Goal: Task Accomplishment & Management: Use online tool/utility

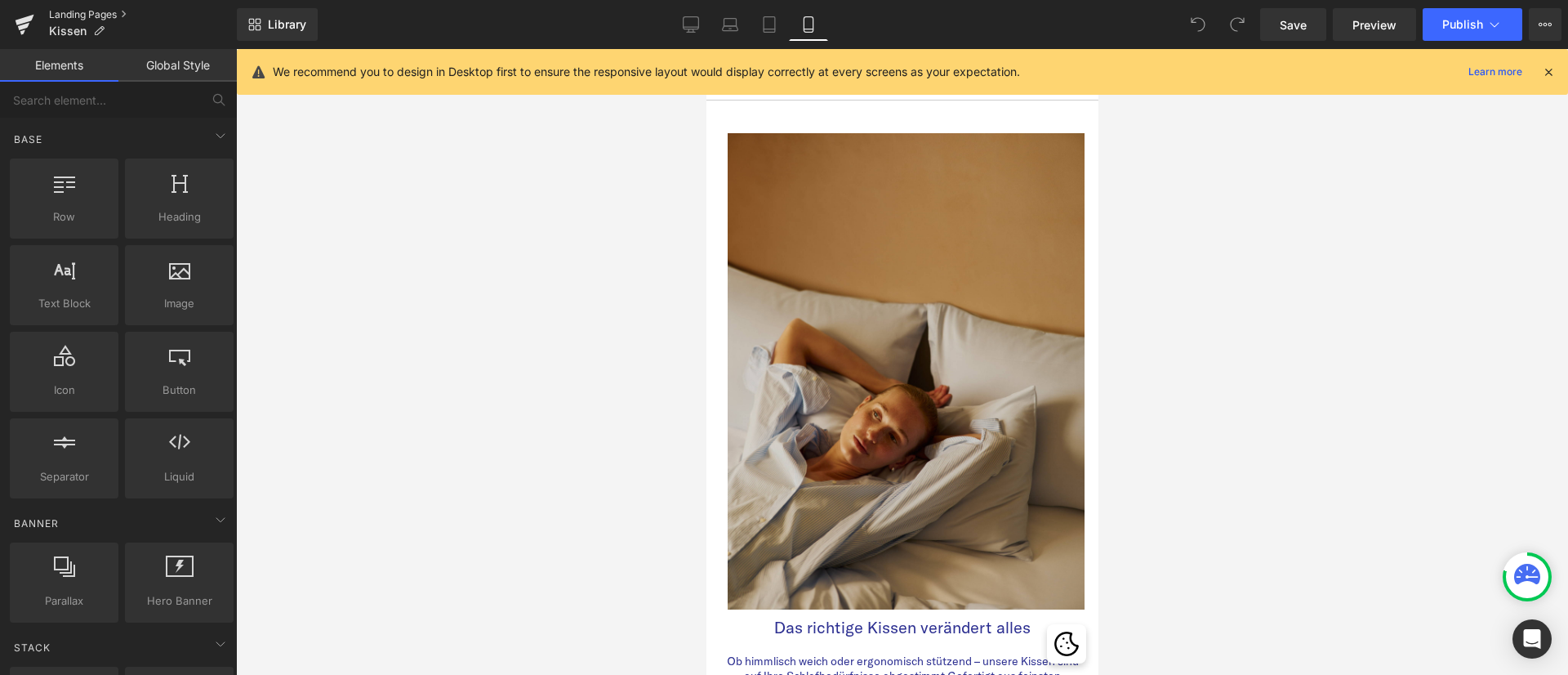
click at [110, 9] on link "Landing Pages" at bounding box center [142, 14] width 187 height 13
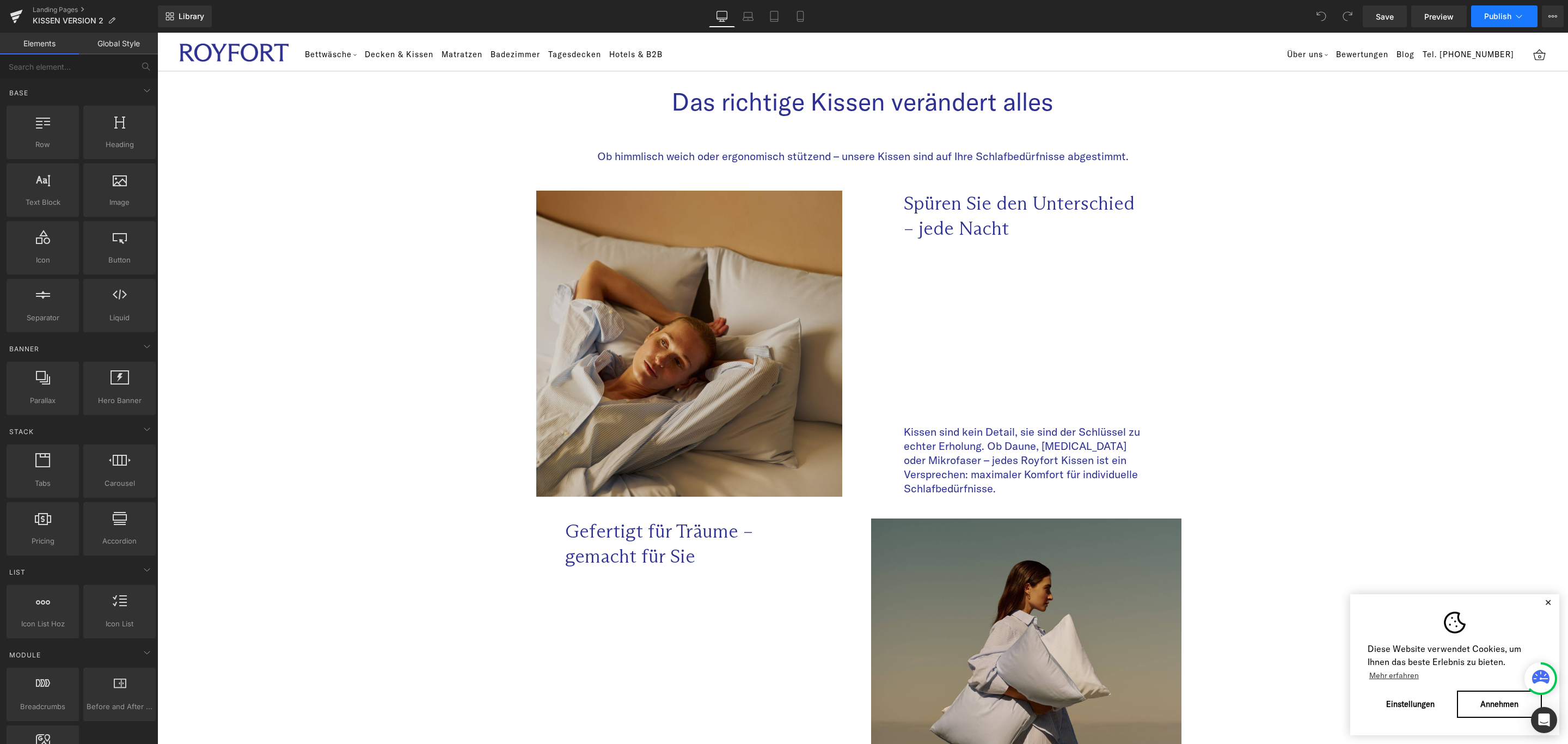
click at [1526, 8] on button "Publish" at bounding box center [1505, 16] width 67 height 22
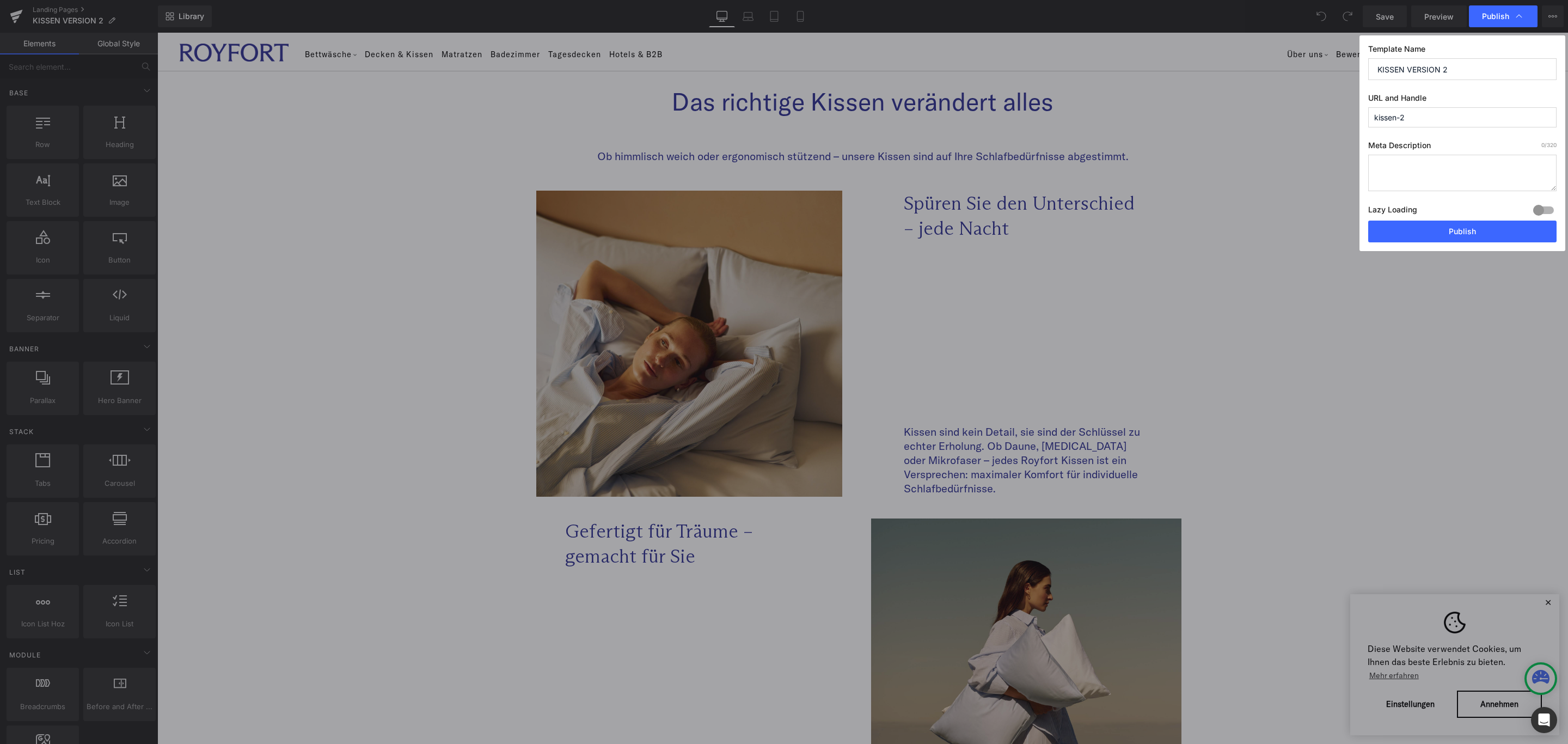
drag, startPoint x: 1469, startPoint y: 66, endPoint x: 1405, endPoint y: 77, distance: 64.9
click at [1405, 77] on input "KISSEN VERSION 2" at bounding box center [1463, 69] width 188 height 22
type input "KISSEN"
click at [1431, 120] on input "kissen-2" at bounding box center [1463, 117] width 188 height 20
drag, startPoint x: 1423, startPoint y: 69, endPoint x: 1363, endPoint y: 71, distance: 60.0
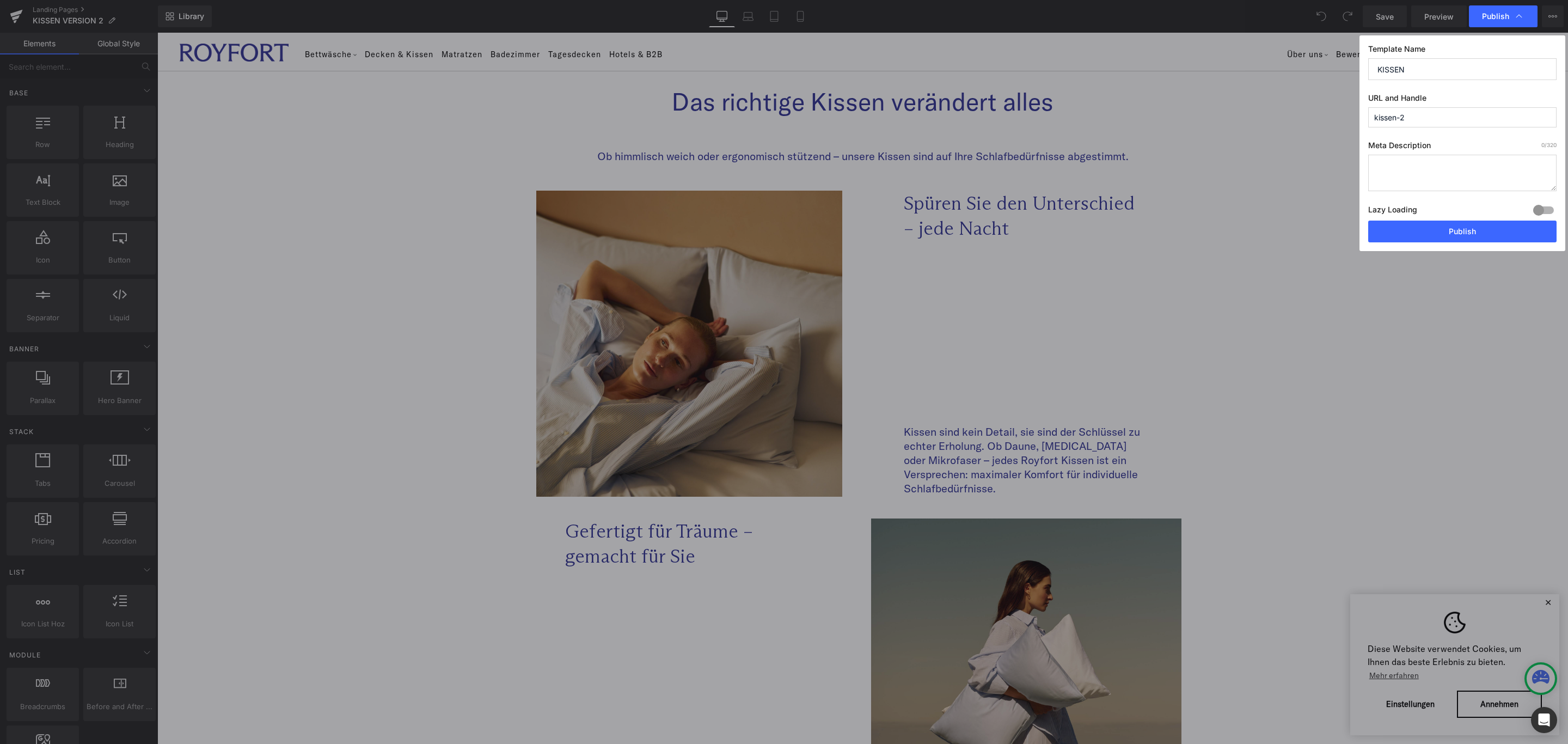
click at [1363, 71] on div "Template Name KISSEN URL and Handle kissen-2 Meta Description 0 /320 Lazy Loadi…" at bounding box center [1462, 143] width 206 height 216
click at [1420, 74] on input "KISSEN" at bounding box center [1463, 69] width 188 height 22
click at [1454, 236] on button "Publish" at bounding box center [1463, 231] width 188 height 22
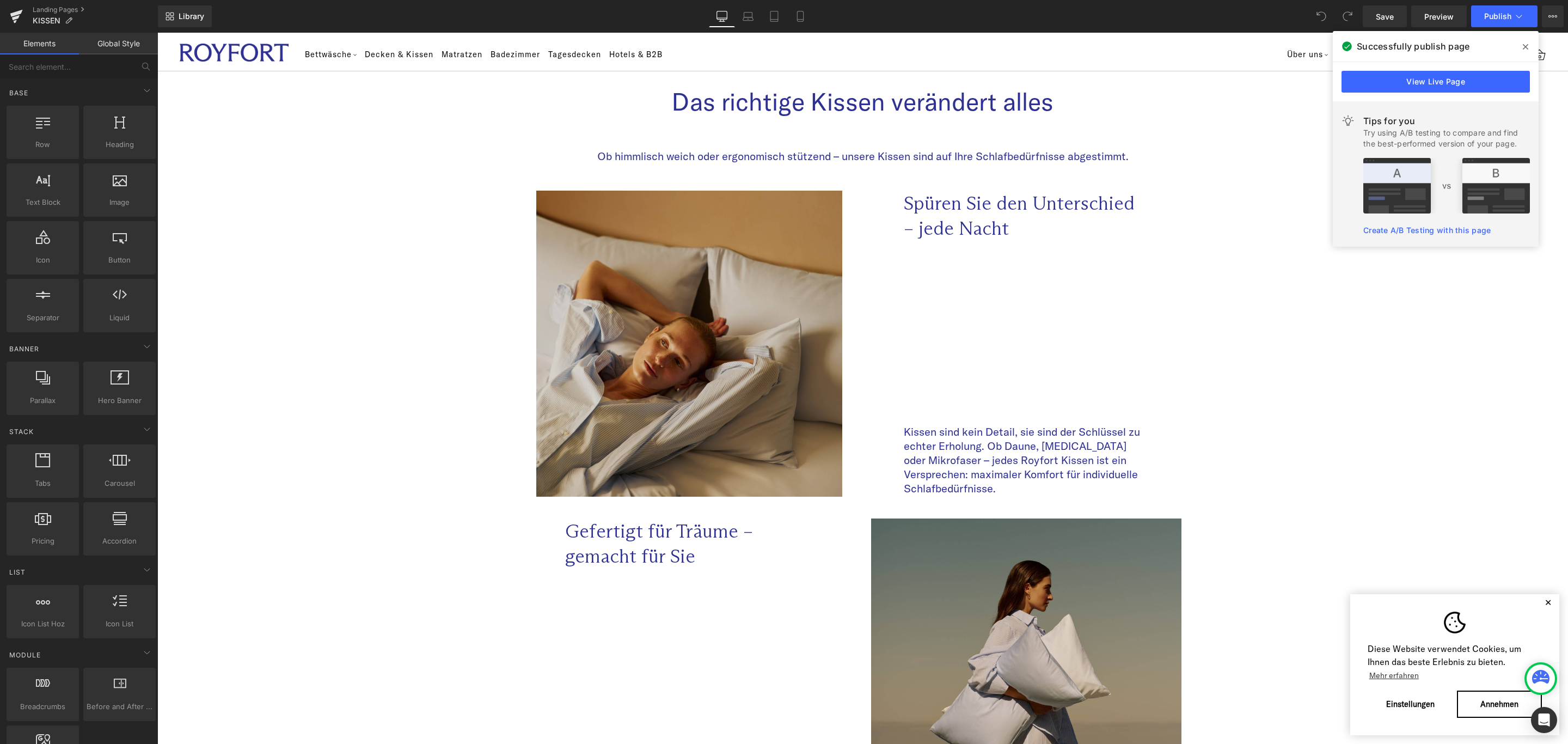
click at [1541, 599] on button "✕" at bounding box center [1548, 603] width 14 height 8
click at [1522, 44] on span at bounding box center [1525, 46] width 18 height 18
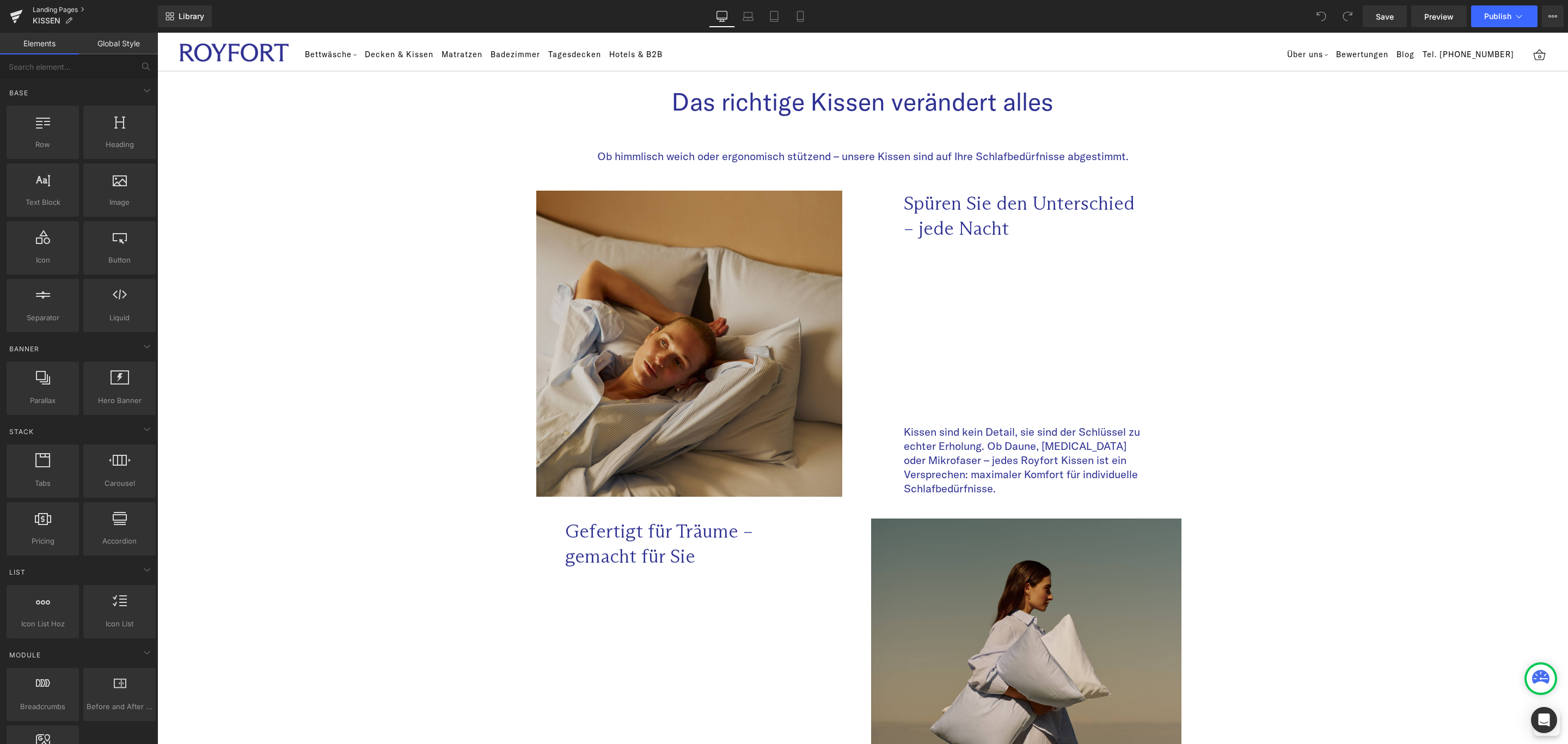
click at [58, 7] on link "Landing Pages" at bounding box center [95, 9] width 125 height 9
